Goal: Check status: Check status

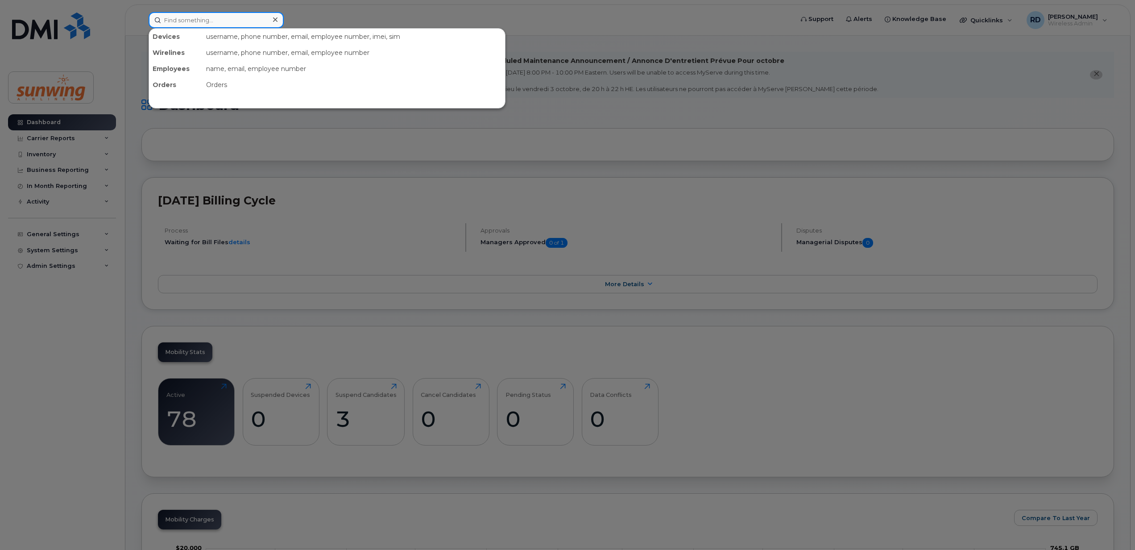
click at [187, 20] on input at bounding box center [216, 20] width 135 height 16
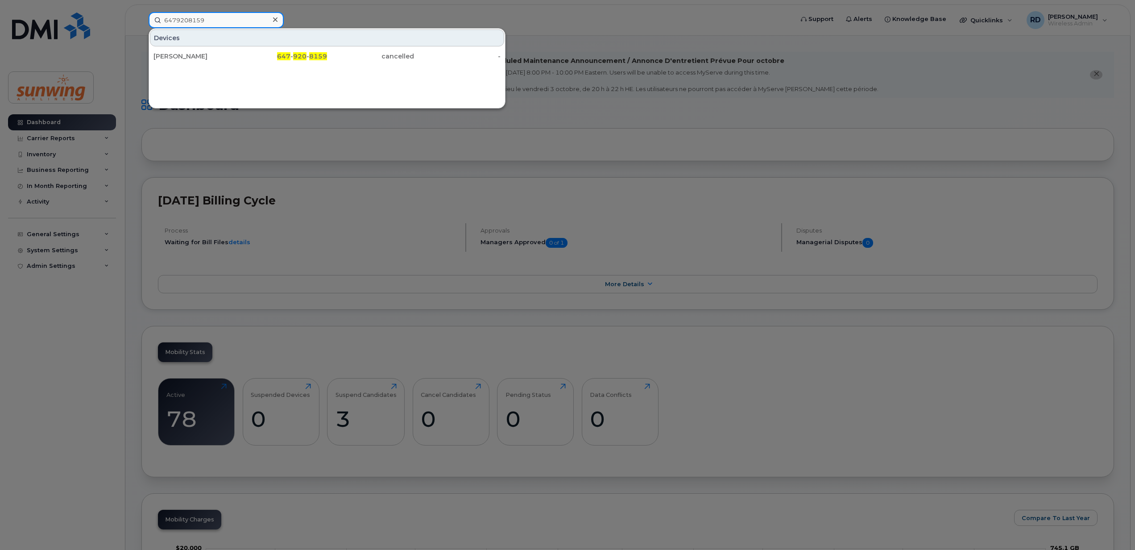
type input "6479208159"
click at [1003, 311] on div at bounding box center [567, 275] width 1135 height 550
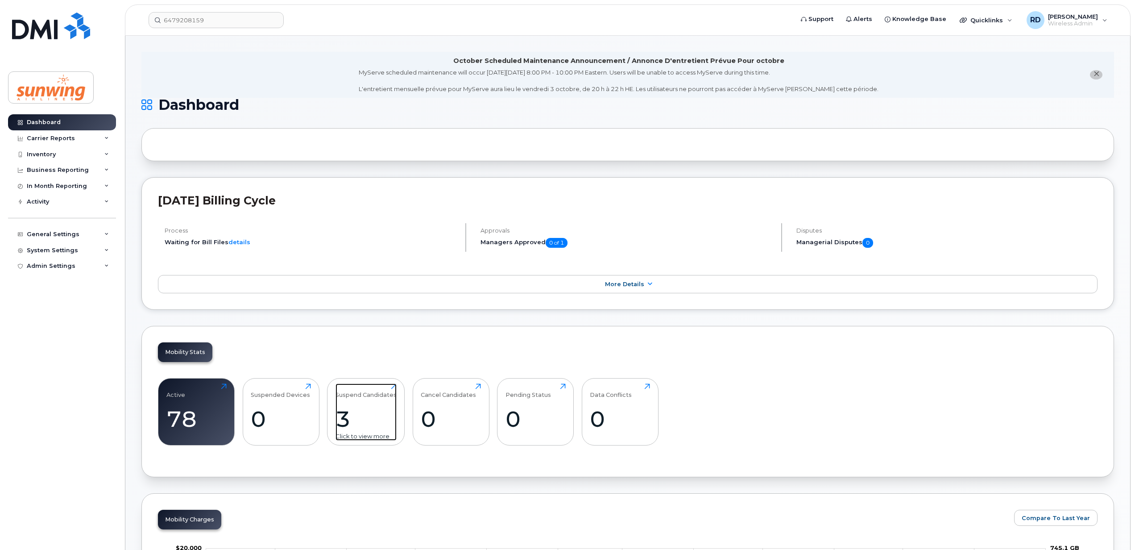
click at [355, 412] on div "3" at bounding box center [366, 419] width 61 height 26
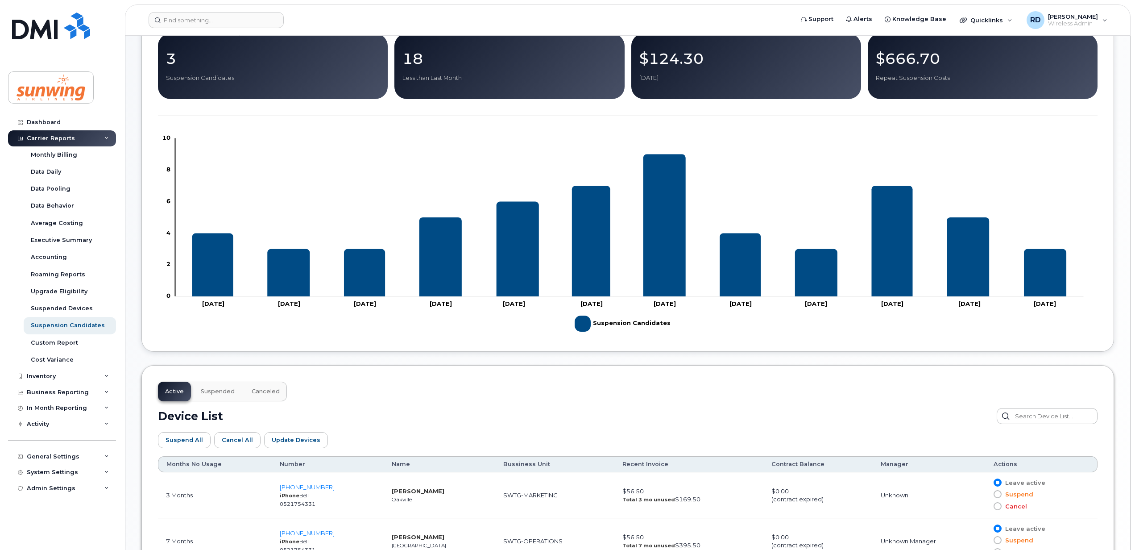
scroll to position [266, 0]
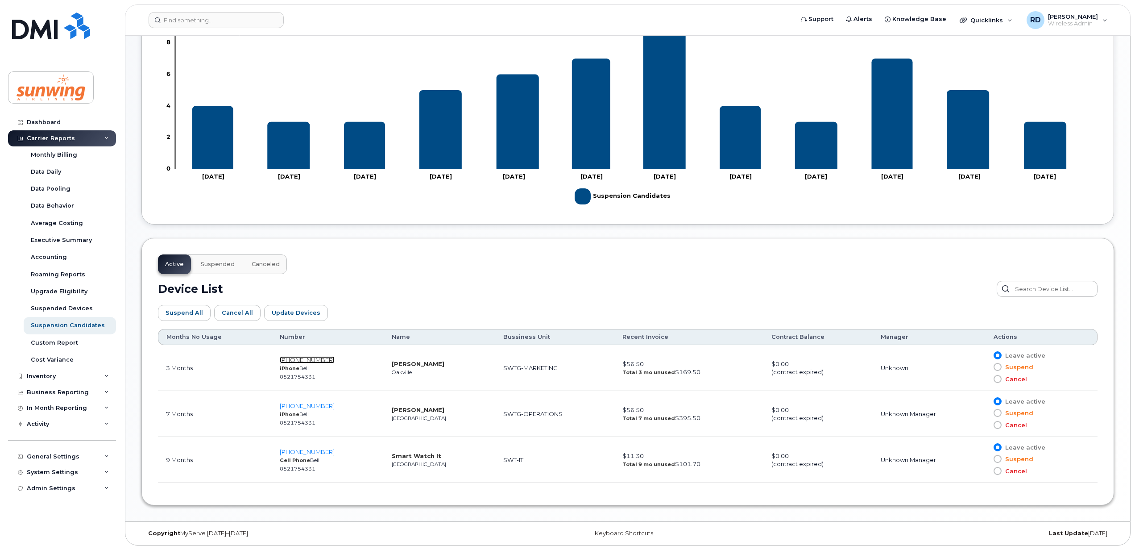
click at [312, 357] on span "[PHONE_NUMBER]" at bounding box center [307, 359] width 55 height 7
click at [308, 403] on span "[PHONE_NUMBER]" at bounding box center [307, 405] width 55 height 7
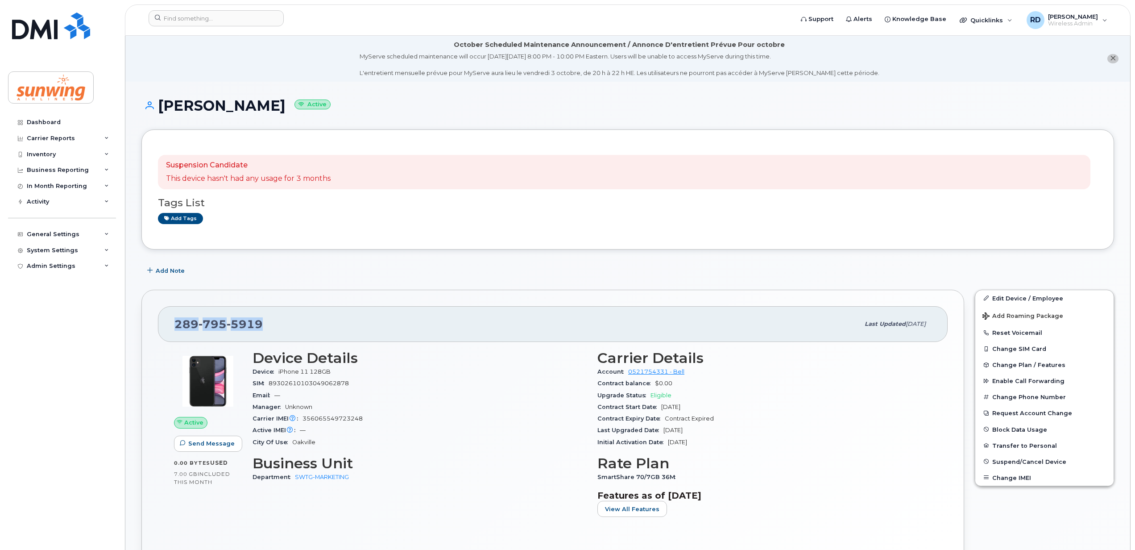
drag, startPoint x: 274, startPoint y: 324, endPoint x: 172, endPoint y: 327, distance: 101.8
click at [172, 327] on div "289 795 5919 Last updated Jan 15, 2025" at bounding box center [553, 324] width 790 height 36
drag, startPoint x: 172, startPoint y: 327, endPoint x: 177, endPoint y: 325, distance: 4.8
copy span "289 795 5919"
click at [419, 318] on div "289 795 5919" at bounding box center [516, 324] width 685 height 19
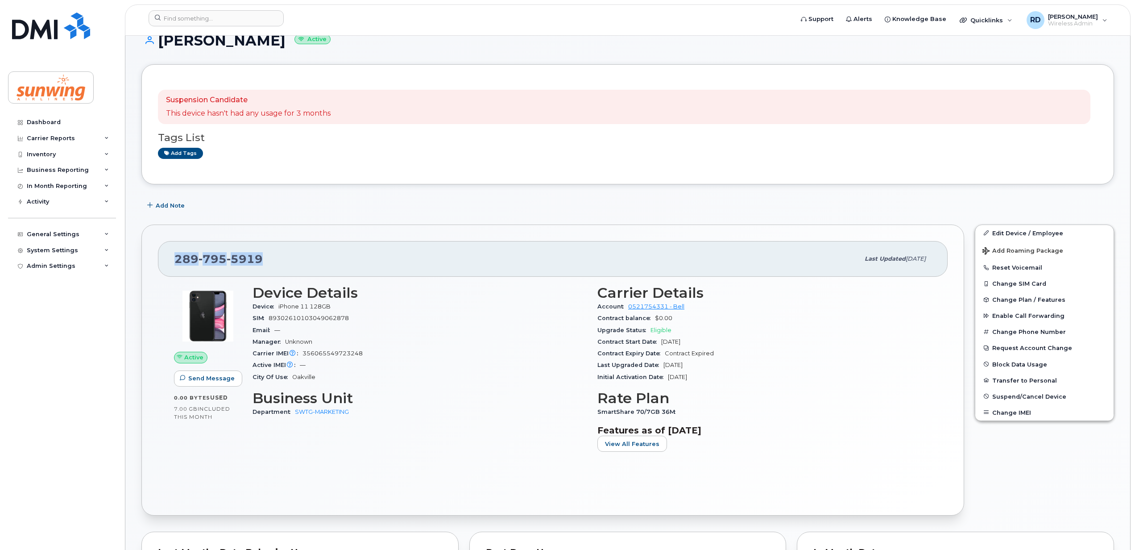
scroll to position [59, 0]
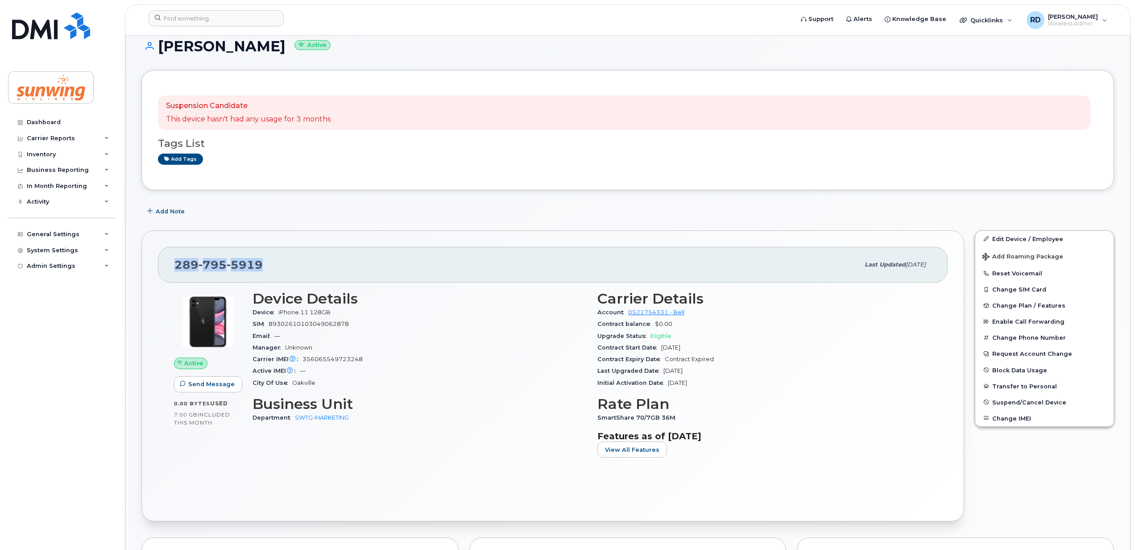
click at [347, 257] on div "289 795 5919" at bounding box center [516, 264] width 685 height 19
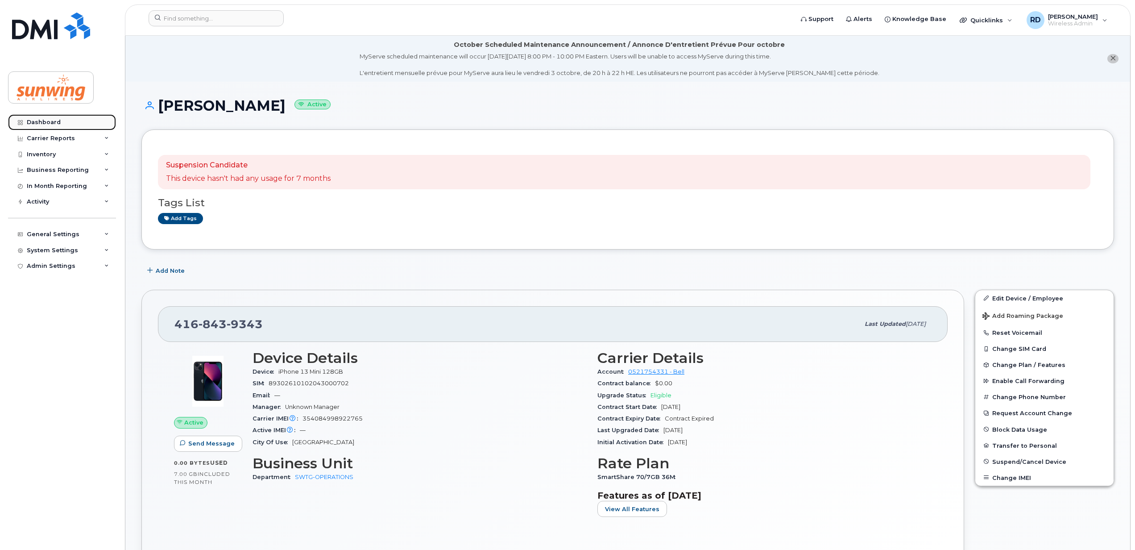
drag, startPoint x: 55, startPoint y: 120, endPoint x: 88, endPoint y: 120, distance: 32.6
click at [55, 120] on div "Dashboard" at bounding box center [44, 122] width 34 height 7
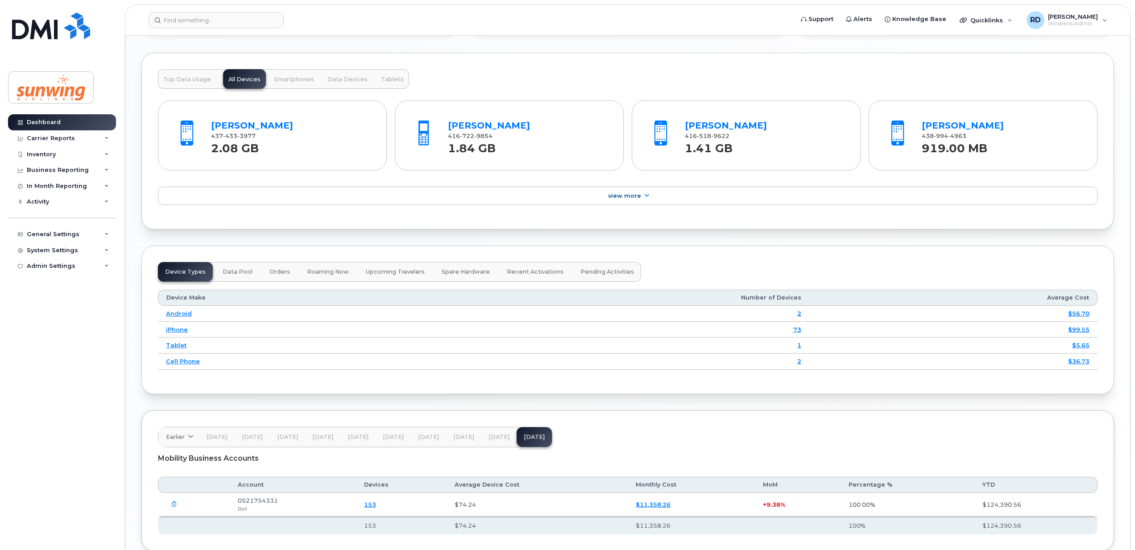
scroll to position [1012, 0]
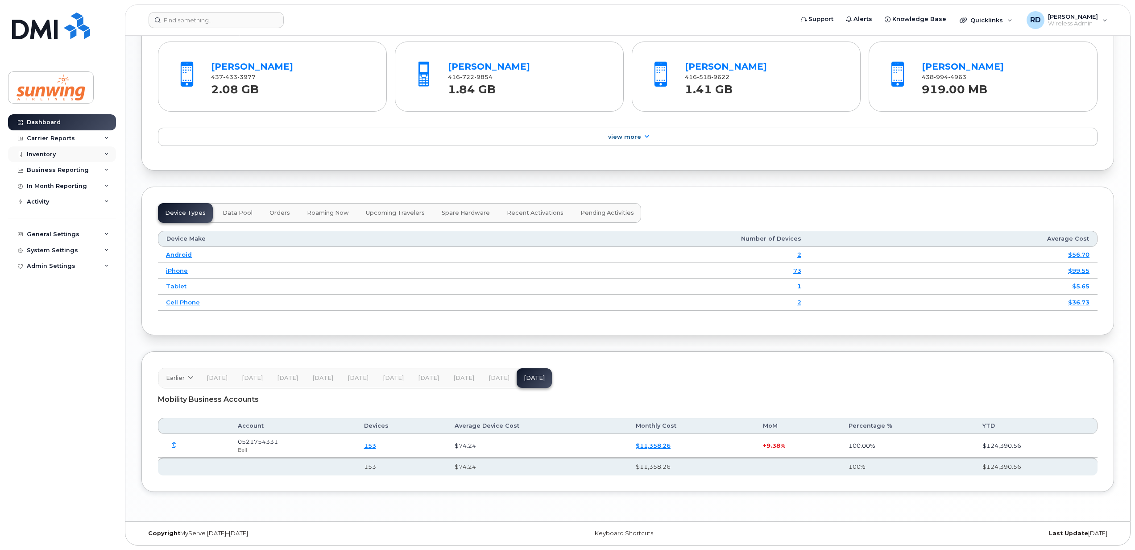
click at [61, 157] on div "Inventory" at bounding box center [62, 154] width 108 height 16
click at [63, 170] on div "Mobility Devices" at bounding box center [56, 170] width 50 height 8
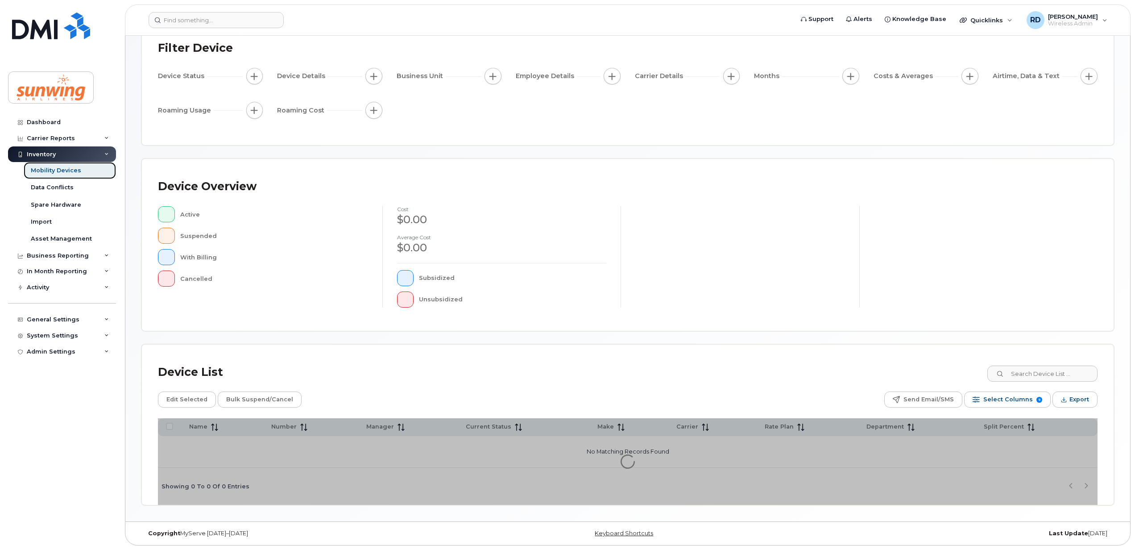
scroll to position [65, 0]
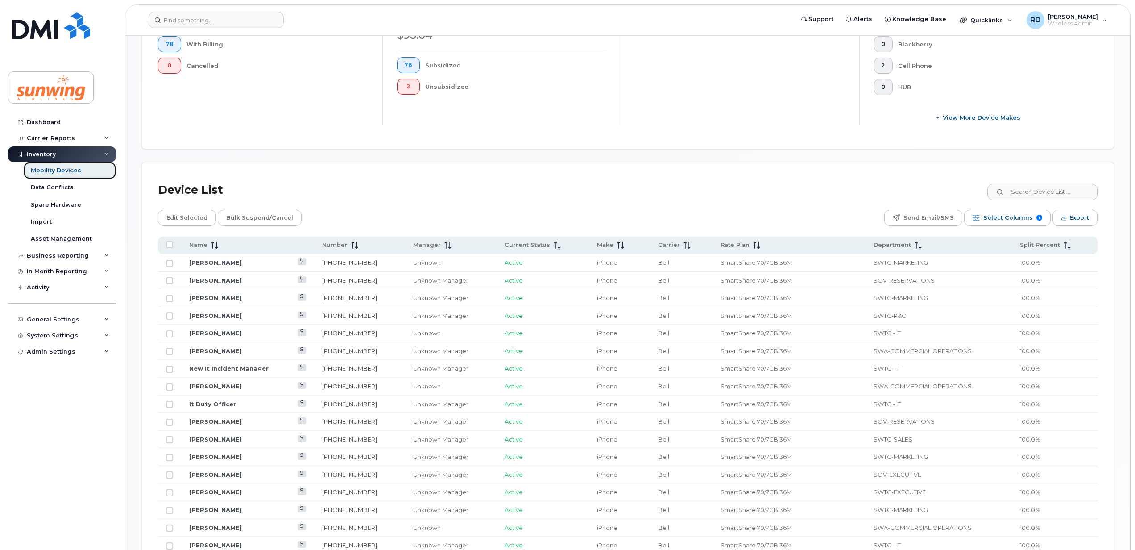
scroll to position [303, 0]
click at [216, 244] on icon at bounding box center [216, 242] width 1 height 7
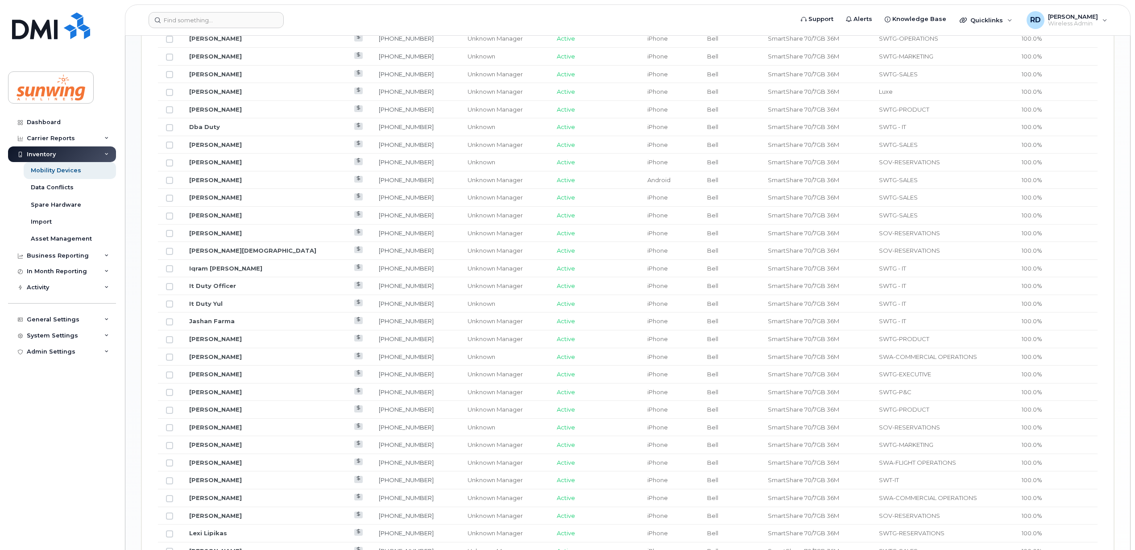
scroll to position [779, 0]
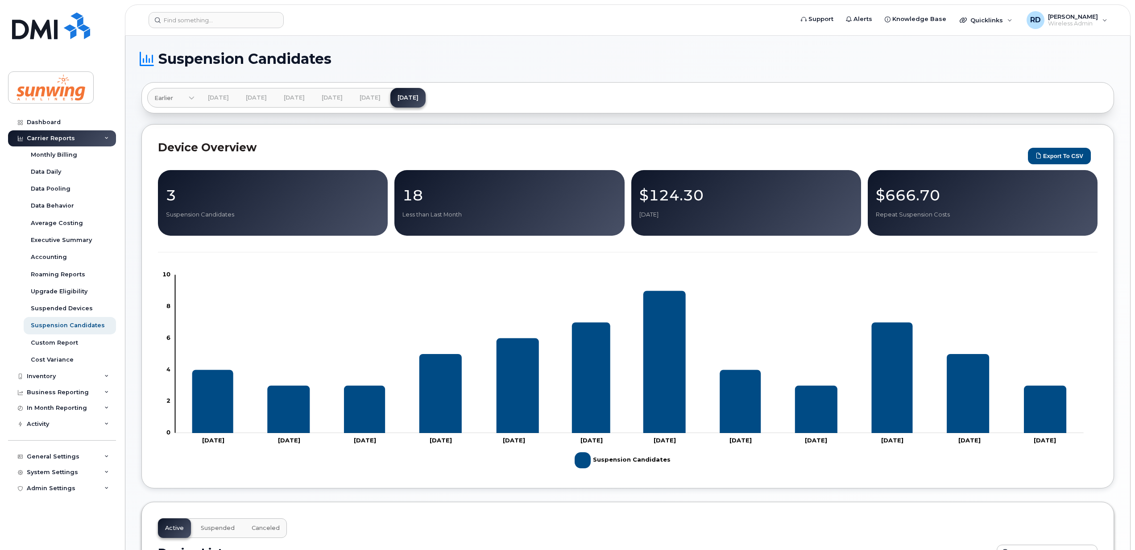
scroll to position [266, 0]
